Goal: Task Accomplishment & Management: Use online tool/utility

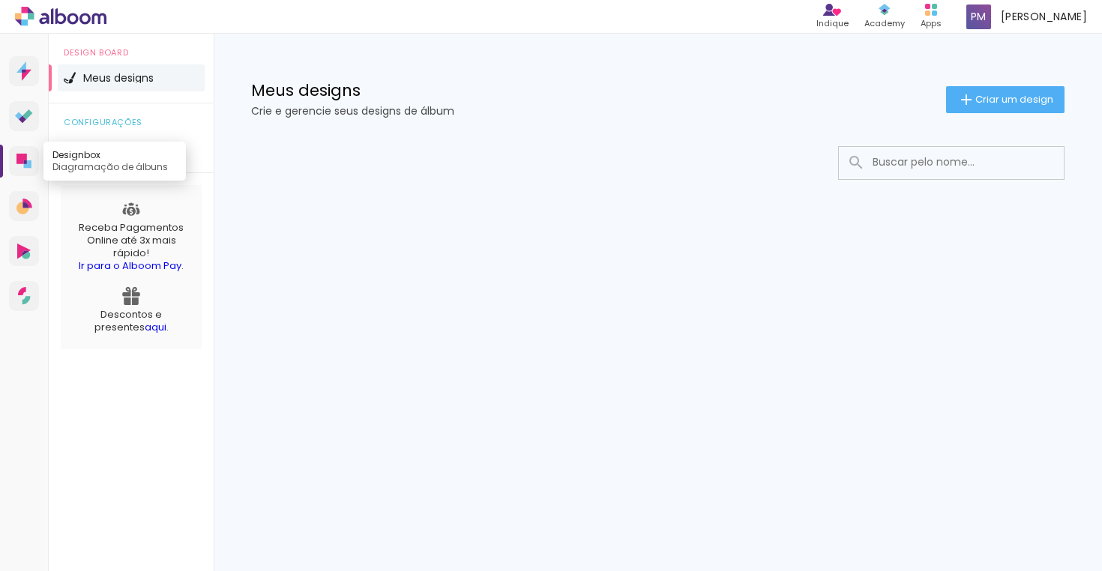
click at [21, 157] on icon at bounding box center [21, 159] width 10 height 10
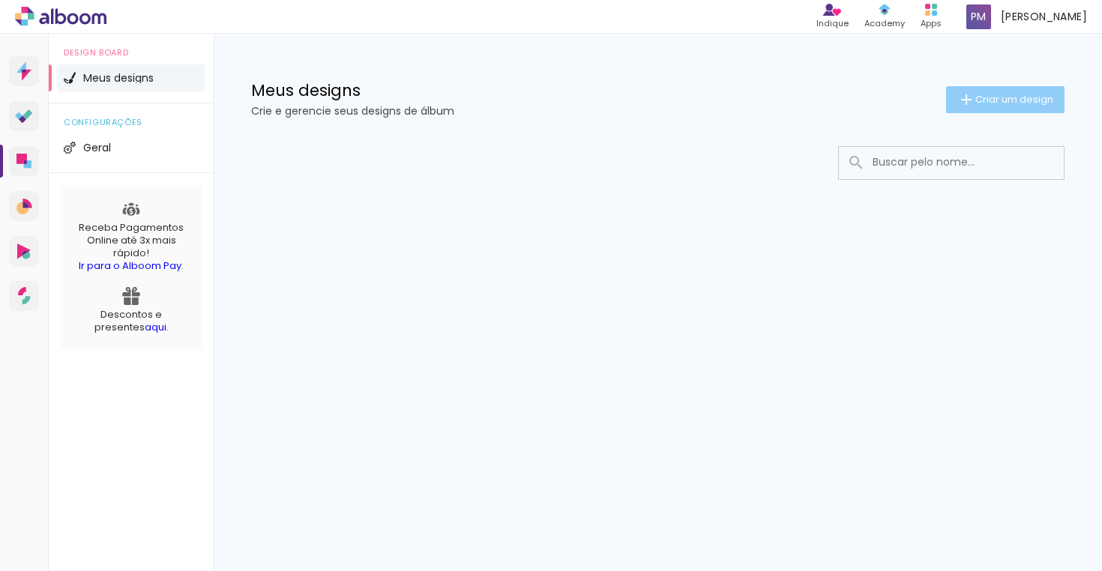
click at [975, 100] on span "Criar um design" at bounding box center [1014, 99] width 78 height 10
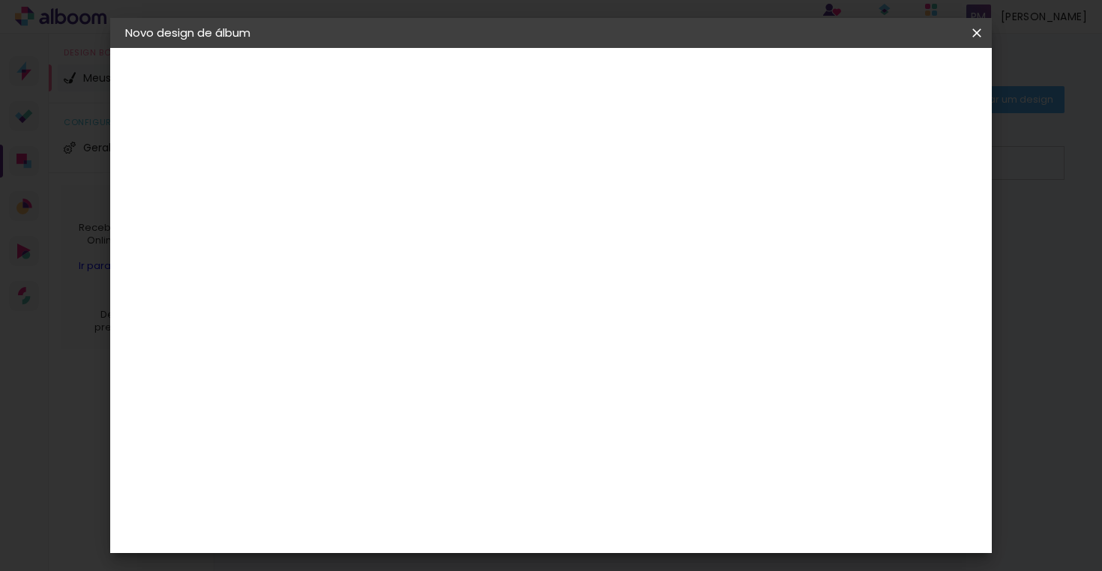
click at [370, 209] on input at bounding box center [370, 201] width 0 height 23
click at [370, 201] on input "LARISSA 15. ANOS" at bounding box center [370, 201] width 0 height 23
type input "LARISSA 15 ANOS"
type paper-input "LARISSA 15 ANOS"
click at [0, 0] on slot "Avançar" at bounding box center [0, 0] width 0 height 0
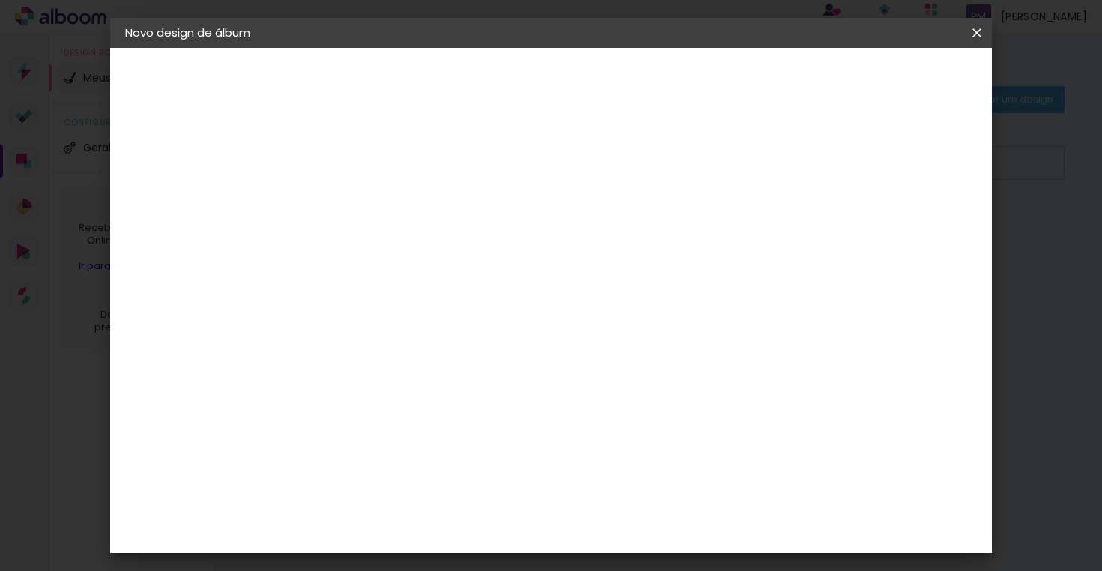
scroll to position [1994, 0]
click at [0, 0] on slot "Avançar" at bounding box center [0, 0] width 0 height 0
click at [429, 250] on input "text" at bounding box center [399, 261] width 58 height 23
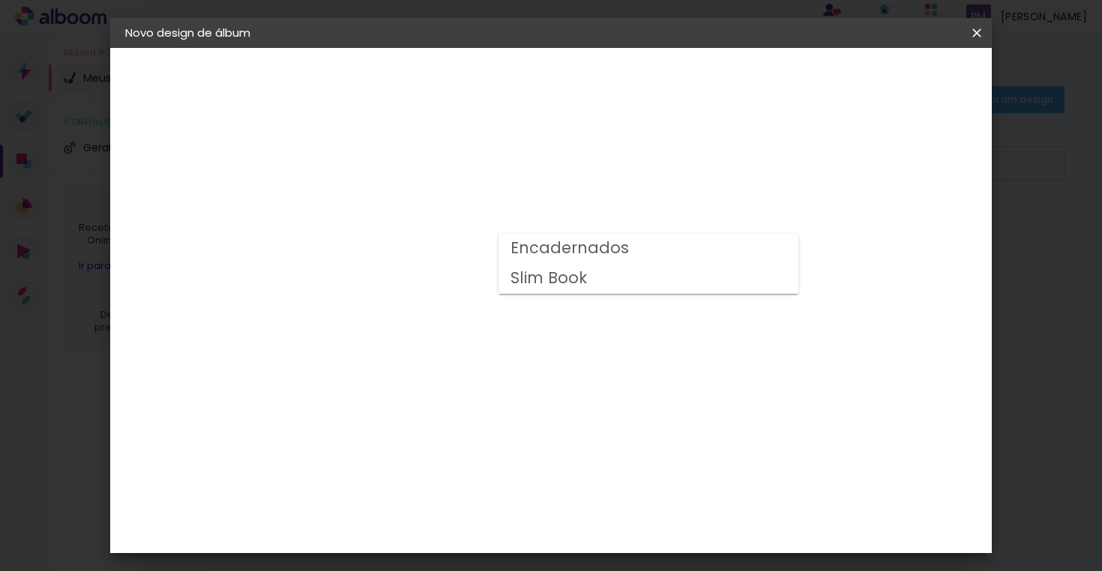
click at [643, 250] on paper-item "Encadernados" at bounding box center [648, 249] width 300 height 30
type input "Encadernados"
click at [471, 439] on span "25 x 60" at bounding box center [437, 454] width 70 height 31
click at [576, 409] on span "25.4 × 60 cm" at bounding box center [551, 424] width 49 height 31
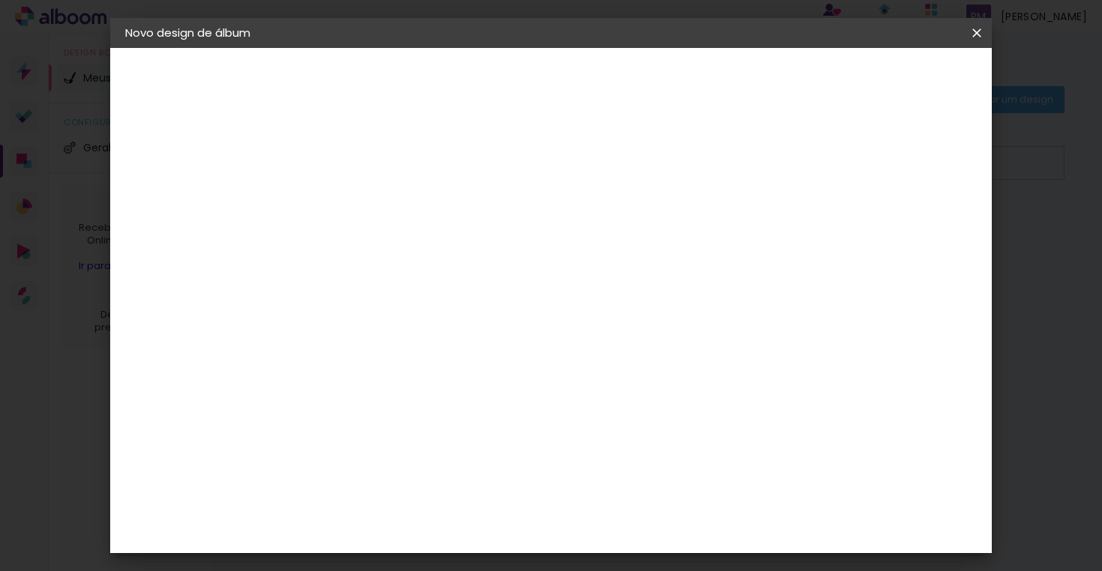
click at [576, 409] on span "25.4 × 60 cm" at bounding box center [551, 424] width 49 height 31
click at [0, 0] on slot "Avançar" at bounding box center [0, 0] width 0 height 0
click at [798, 159] on div at bounding box center [791, 161] width 13 height 13
type paper-checkbox "on"
click at [798, 159] on div at bounding box center [791, 161] width 13 height 13
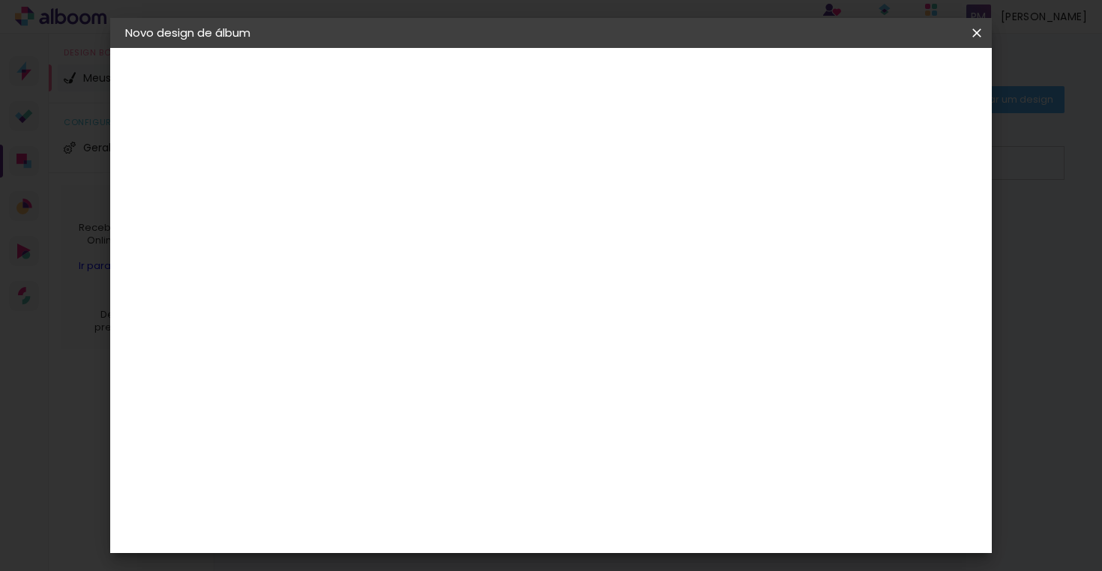
click at [883, 84] on span "Iniciar design" at bounding box center [849, 79] width 68 height 10
